Goal: Information Seeking & Learning: Learn about a topic

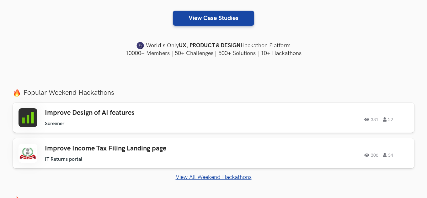
scroll to position [188, 0]
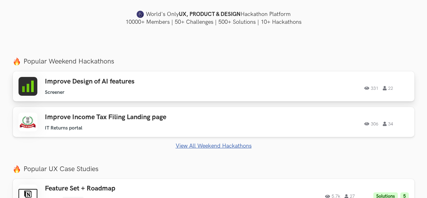
click at [319, 87] on div "331 22" at bounding box center [323, 86] width 171 height 8
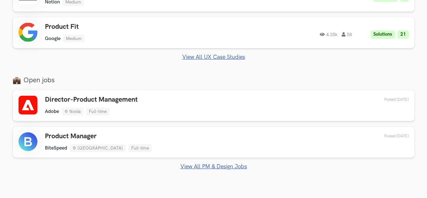
scroll to position [388, 0]
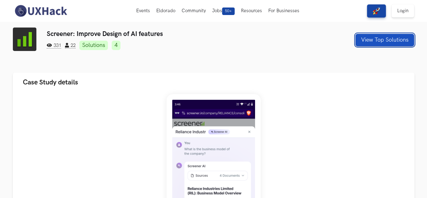
click at [376, 35] on button "View Top Solutions" at bounding box center [384, 40] width 59 height 13
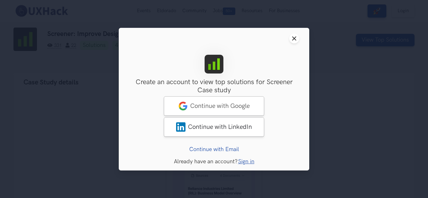
click at [295, 37] on icon "Close modal window" at bounding box center [294, 38] width 5 height 5
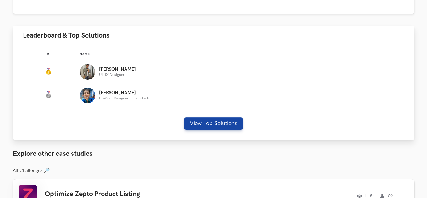
scroll to position [345, 0]
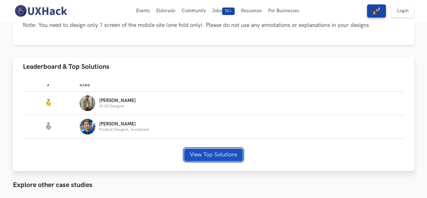
click at [214, 152] on button "View Top Solutions" at bounding box center [213, 155] width 59 height 13
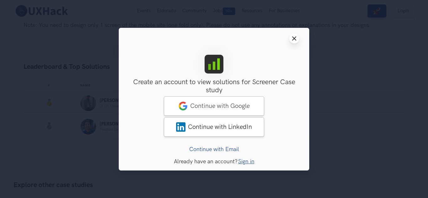
click at [294, 39] on line at bounding box center [294, 38] width 3 height 3
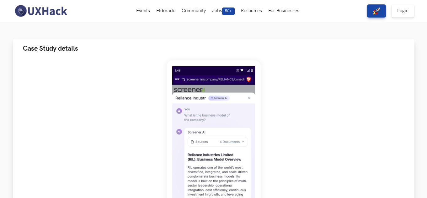
scroll to position [0, 0]
